Goal: Information Seeking & Learning: Check status

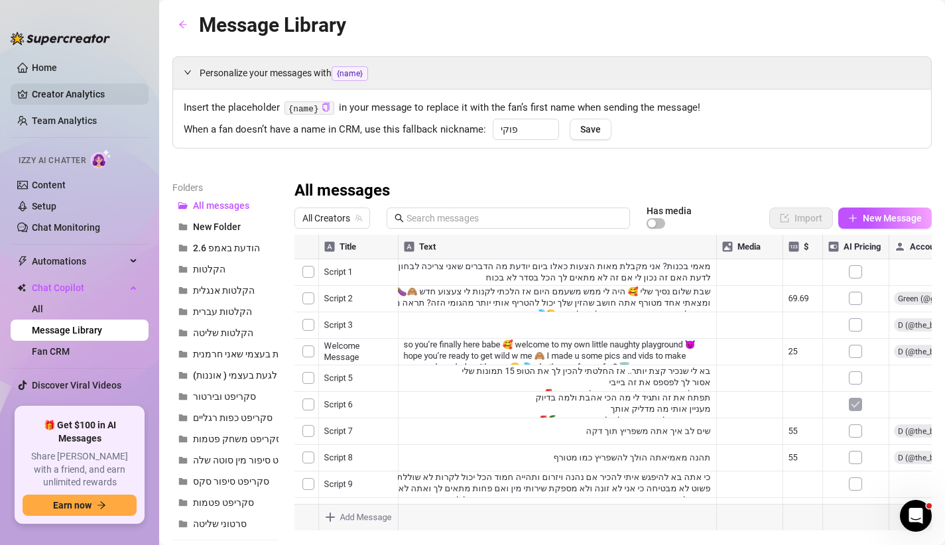
click at [96, 104] on link "Creator Analytics" at bounding box center [85, 94] width 106 height 21
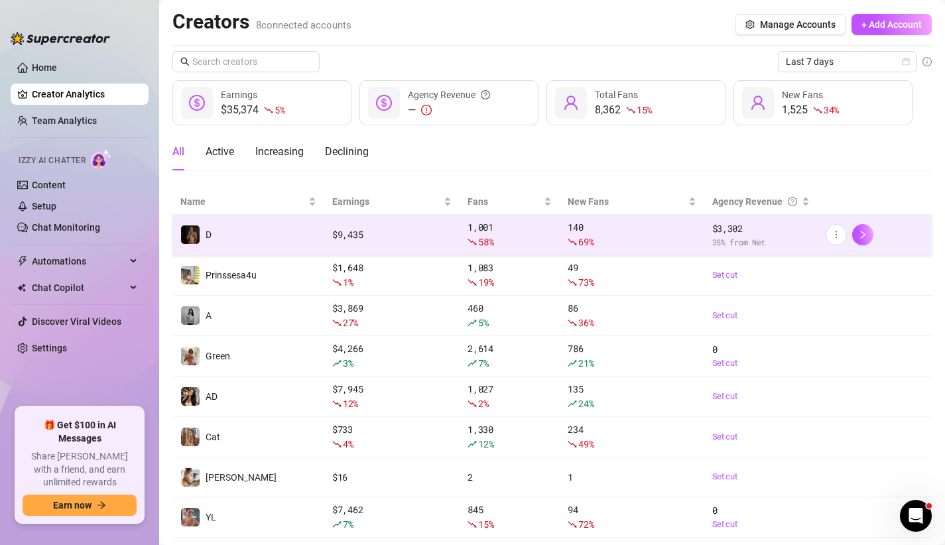
click at [385, 224] on td "$ 9,435" at bounding box center [391, 235] width 135 height 40
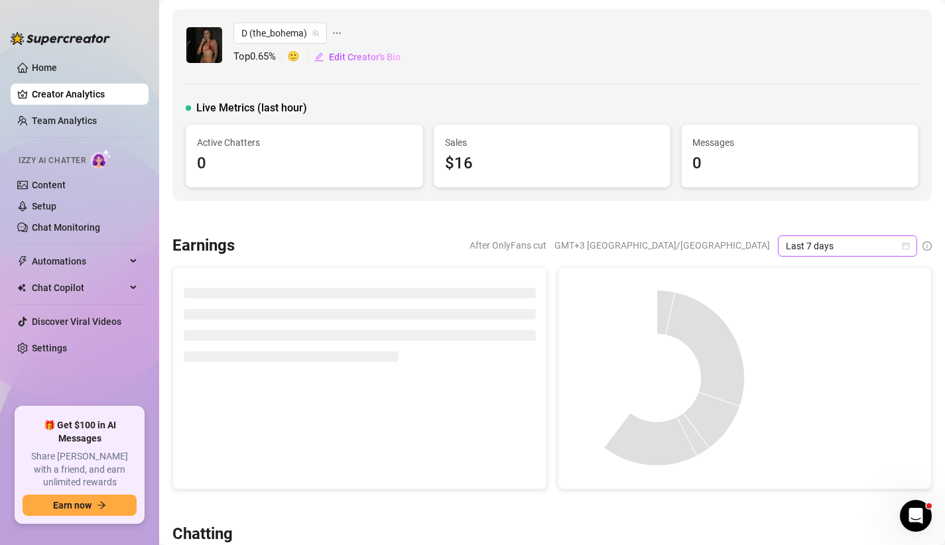
click at [866, 239] on span "Last 7 days" at bounding box center [847, 246] width 123 height 20
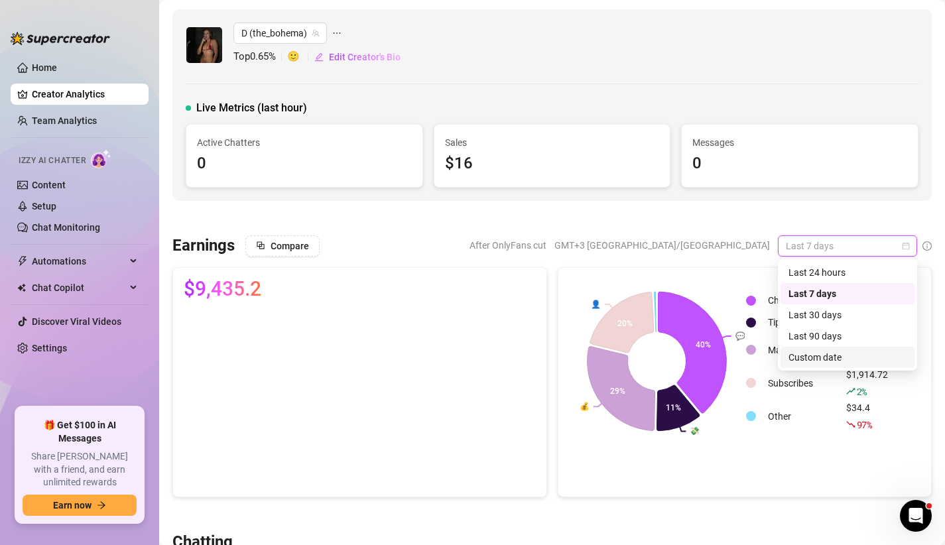
click at [793, 351] on div "Custom date" at bounding box center [848, 357] width 118 height 15
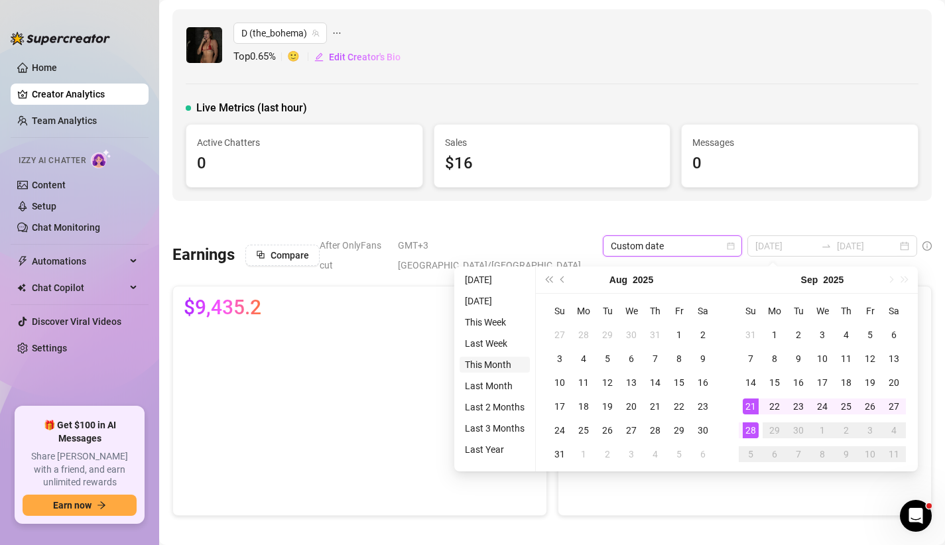
type input "[DATE]"
click at [489, 363] on li "This Month" at bounding box center [495, 365] width 70 height 16
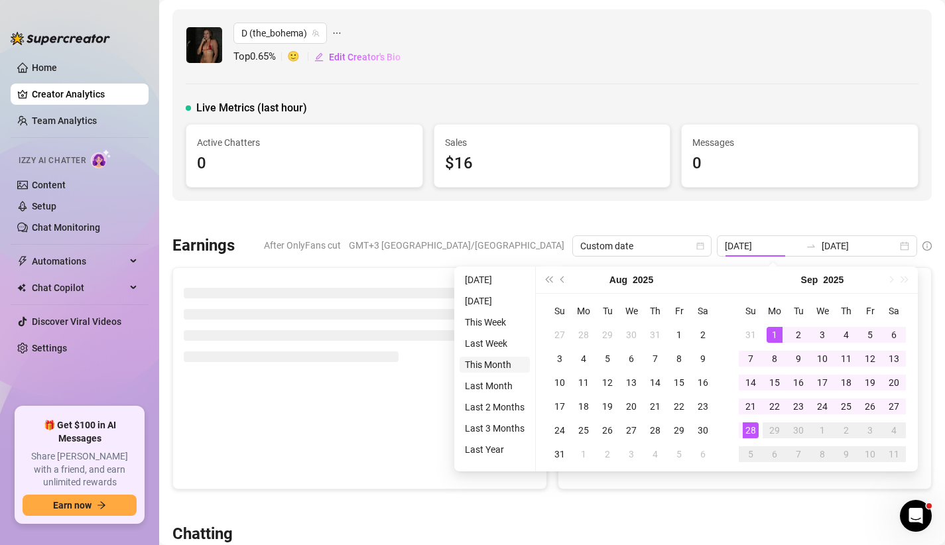
type input "[DATE]"
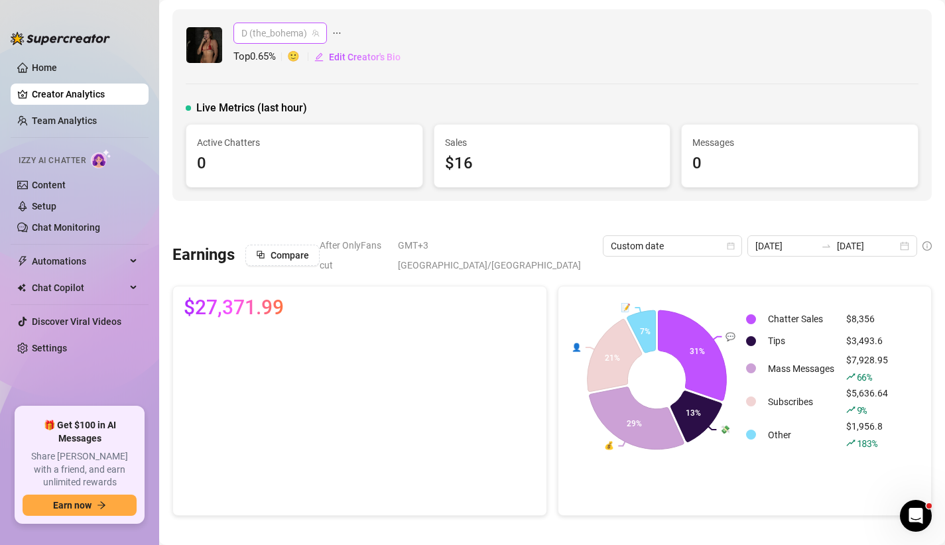
click at [304, 30] on span "D (the_bohema)" at bounding box center [280, 33] width 78 height 20
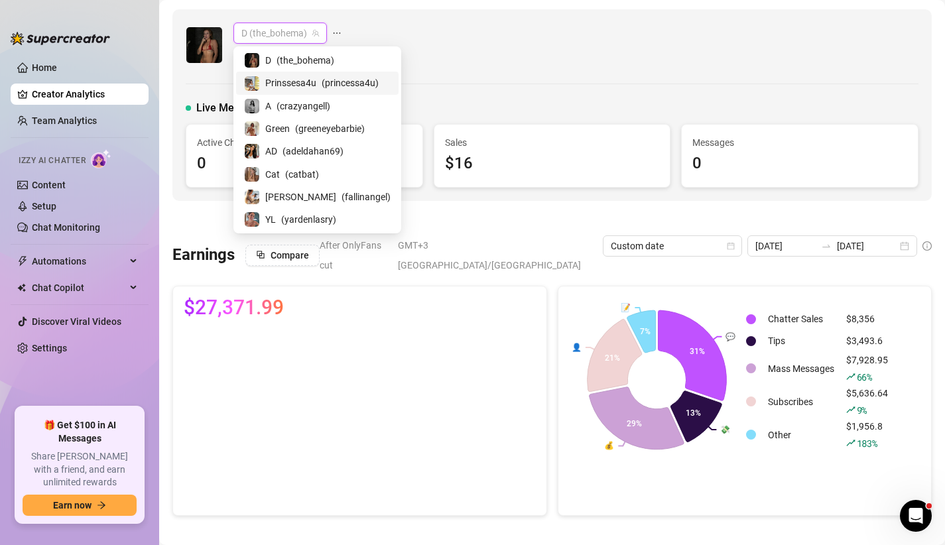
click at [287, 76] on span "Prinssesa4u" at bounding box center [290, 83] width 51 height 15
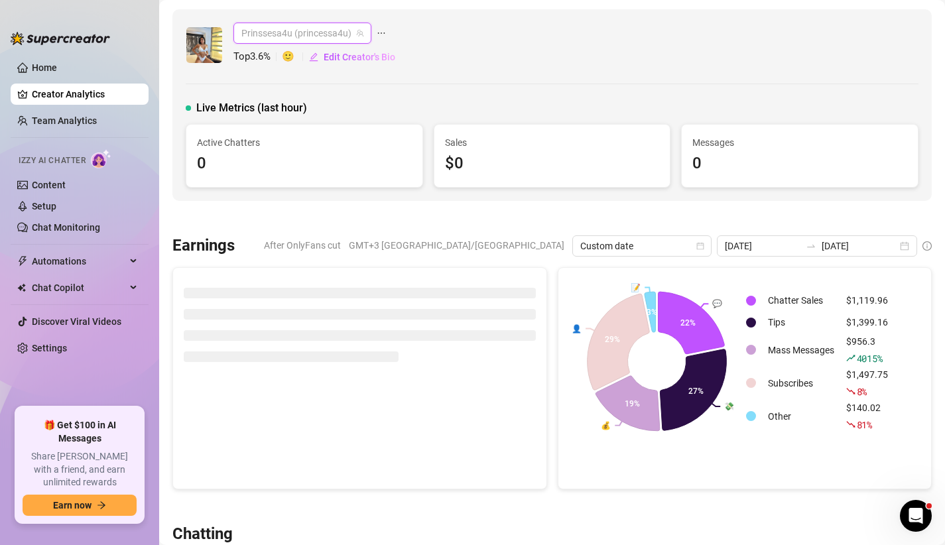
click at [297, 33] on span "Prinssesa4u (princessa4u)" at bounding box center [302, 33] width 122 height 20
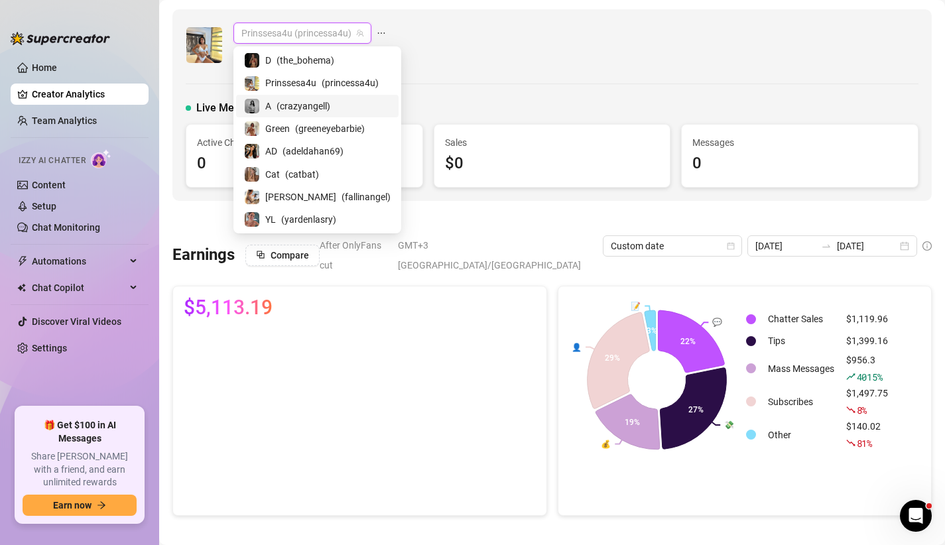
click at [292, 112] on span "( crazyangell )" at bounding box center [304, 106] width 54 height 15
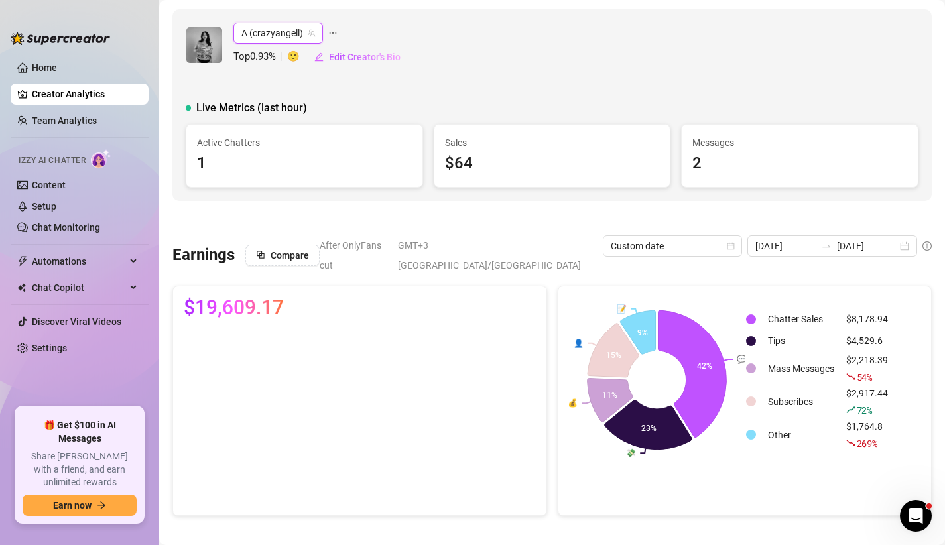
click at [301, 41] on span "A (crazyangell)" at bounding box center [278, 33] width 74 height 20
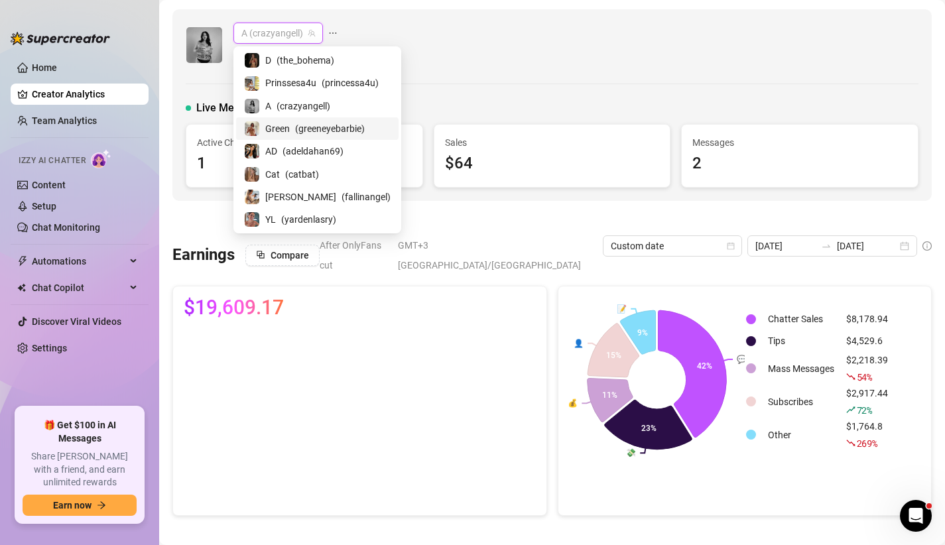
click at [289, 133] on span "Green" at bounding box center [277, 128] width 25 height 15
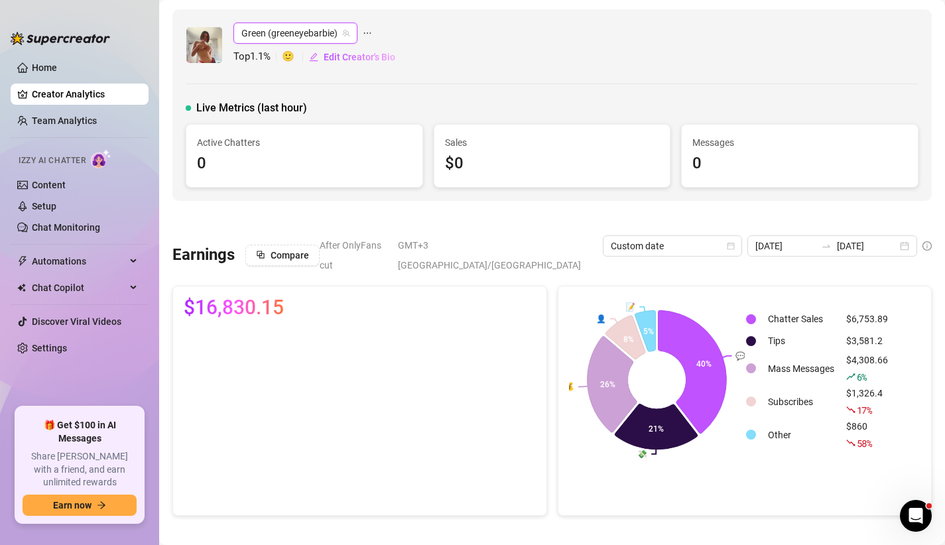
click at [292, 35] on span "Green (greeneyebarbie)" at bounding box center [295, 33] width 108 height 20
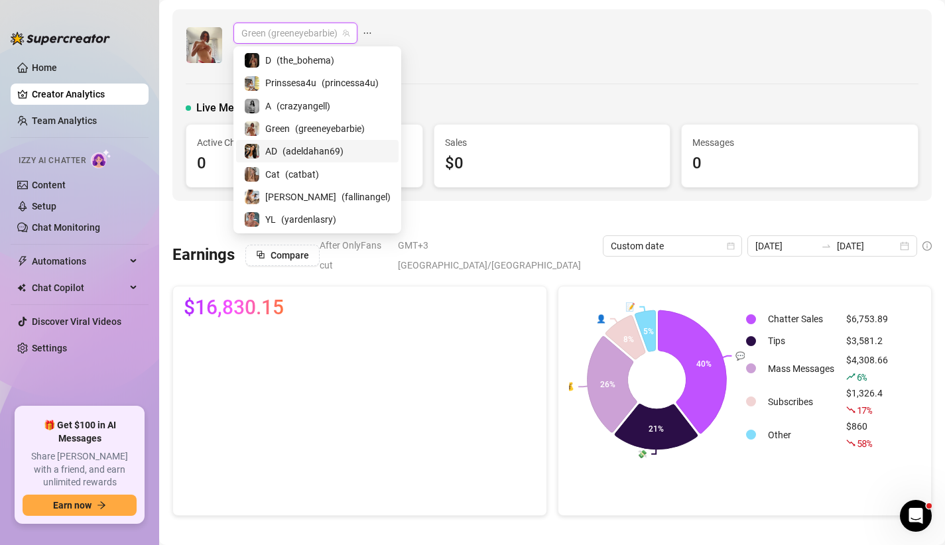
click at [279, 146] on div "AD ( adeldahan69 )" at bounding box center [317, 151] width 147 height 16
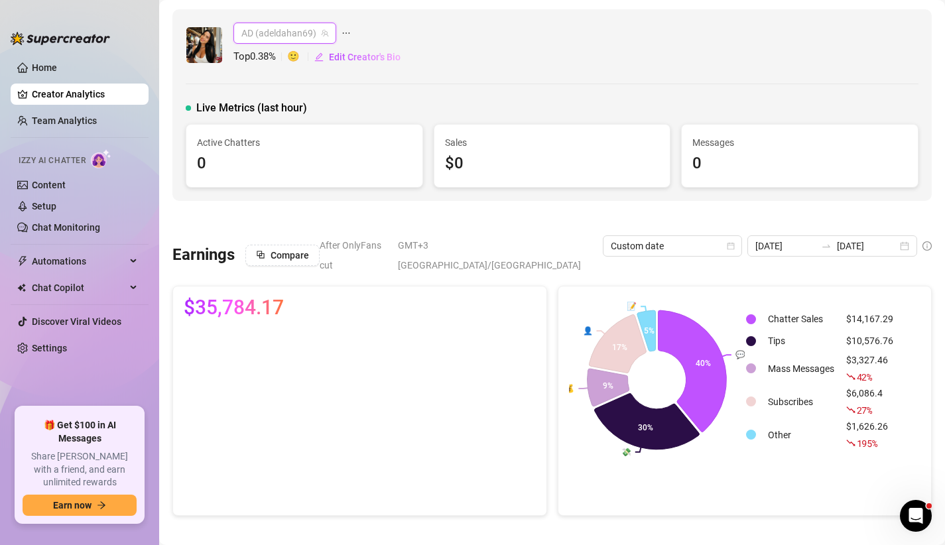
click at [302, 36] on span "AD (adeldahan69)" at bounding box center [284, 33] width 87 height 20
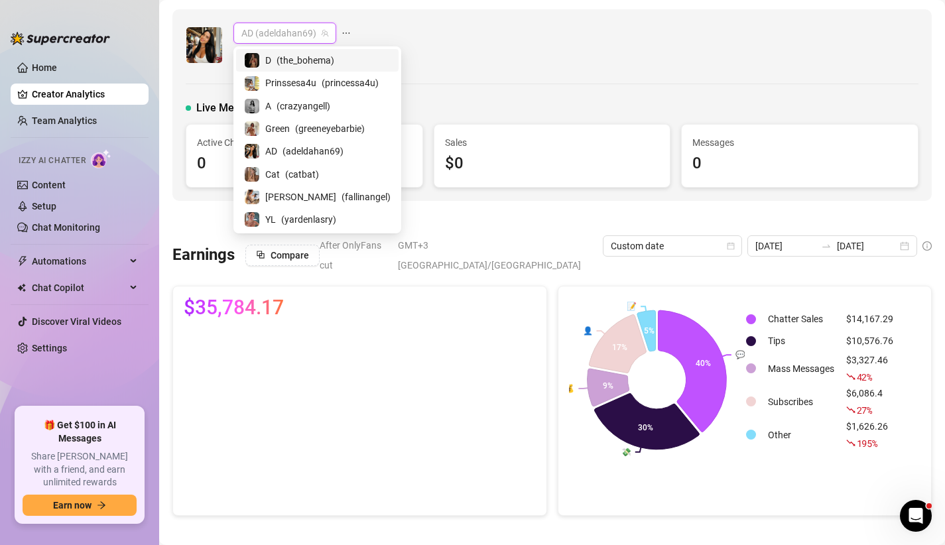
click at [388, 40] on div "AD (adeldahan69)" at bounding box center [317, 33] width 168 height 21
